Goal: Task Accomplishment & Management: Complete application form

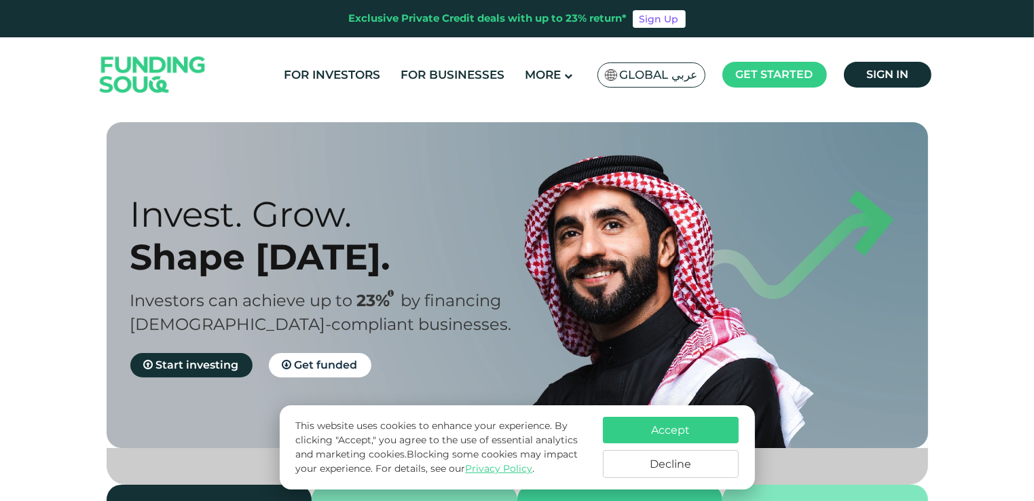
click at [674, 75] on span "Global عربي" at bounding box center [659, 75] width 78 height 16
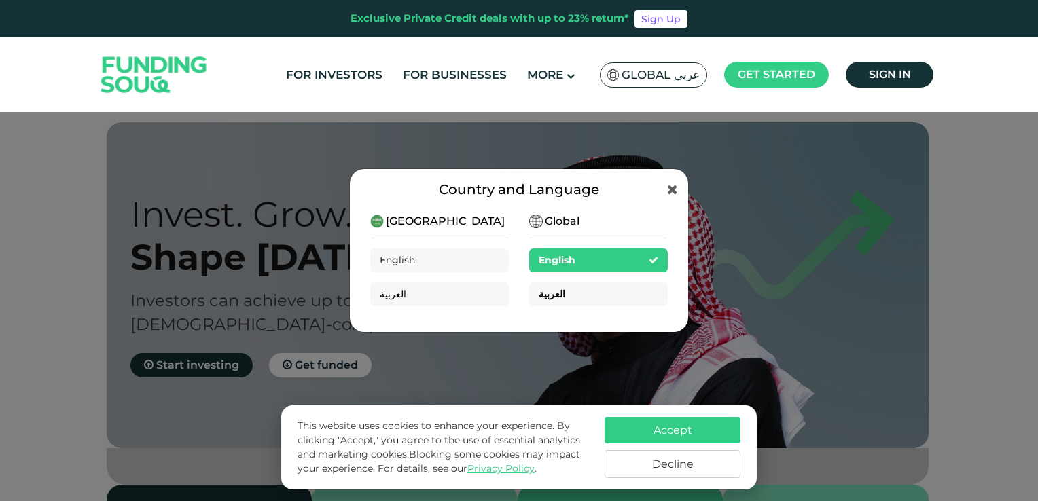
click at [579, 290] on div "العربية" at bounding box center [598, 294] width 139 height 24
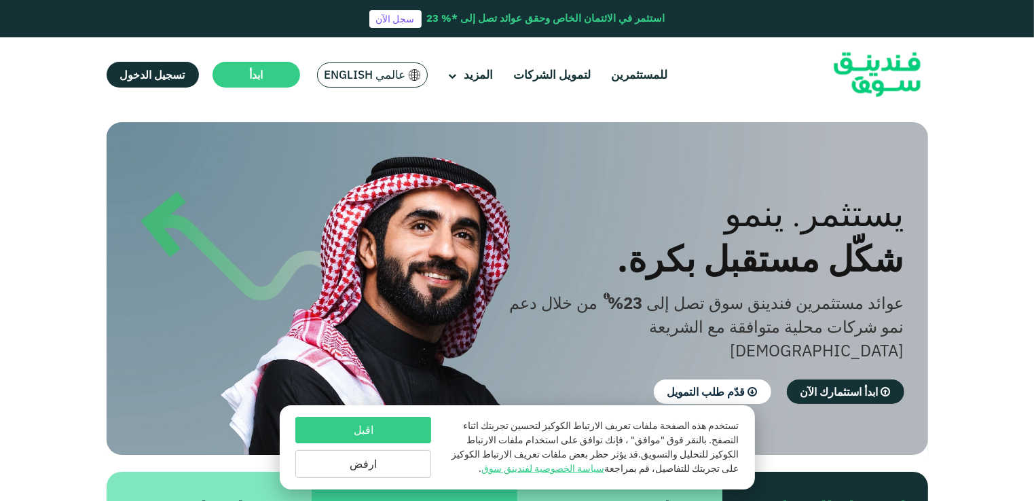
click at [353, 428] on button "اقبل" at bounding box center [363, 430] width 136 height 26
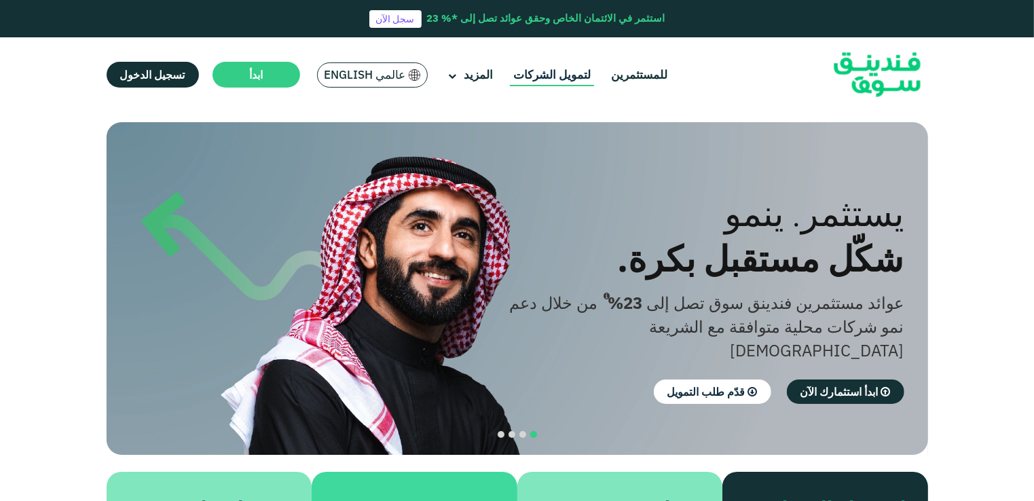
click at [546, 79] on link "لتمويل الشركات" at bounding box center [552, 75] width 84 height 22
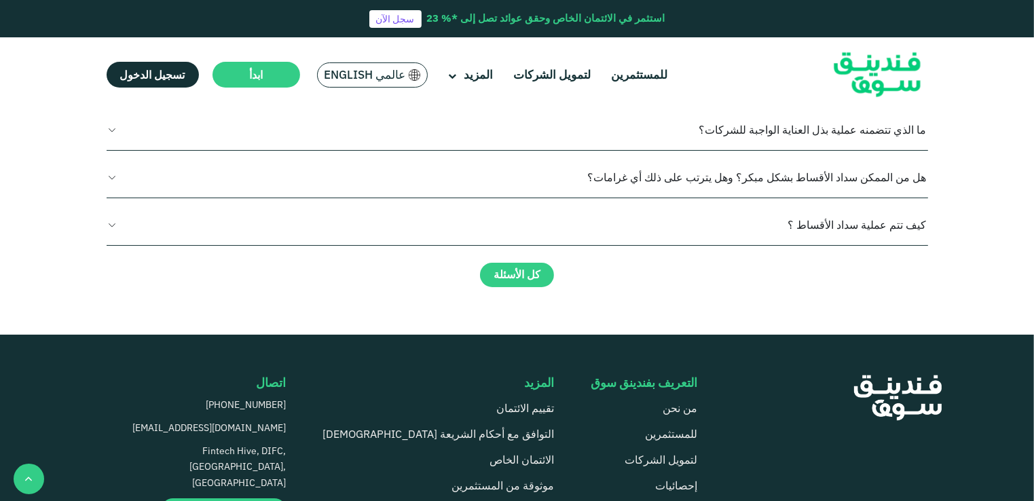
scroll to position [1494, 0]
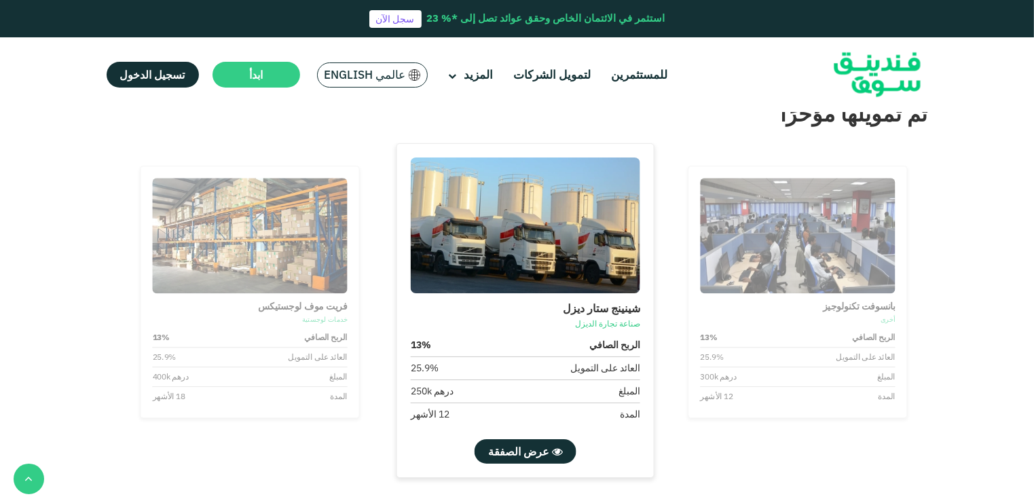
drag, startPoint x: 750, startPoint y: 224, endPoint x: 920, endPoint y: 199, distance: 171.6
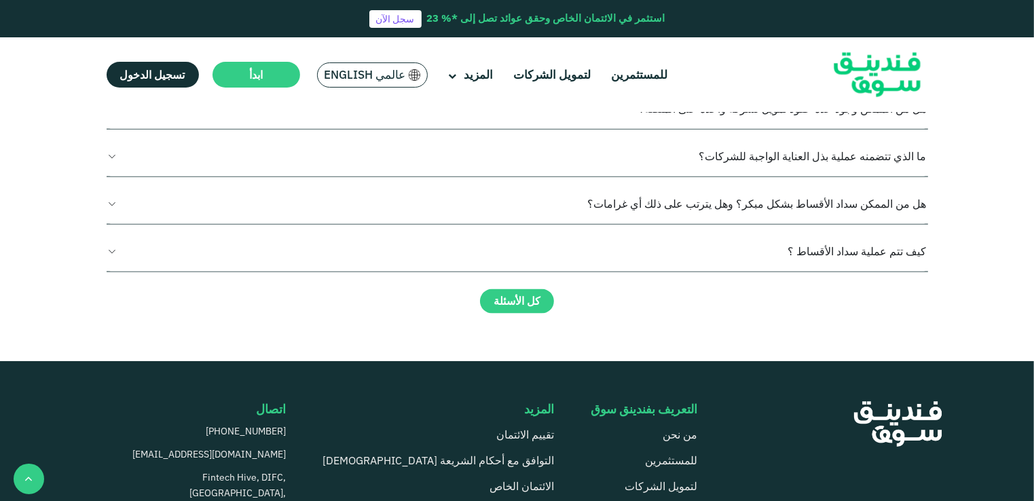
scroll to position [2037, 0]
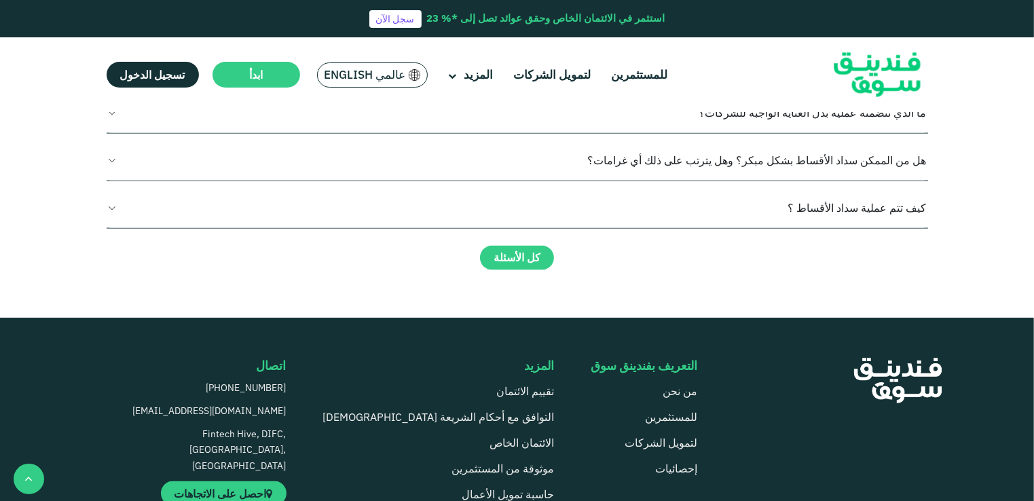
scroll to position [2173, 0]
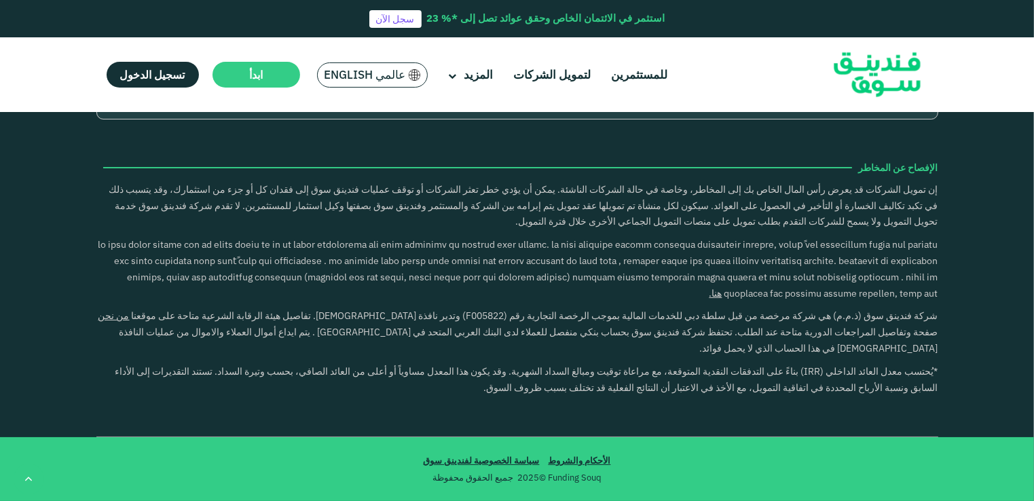
scroll to position [2173, 0]
